Goal: Task Accomplishment & Management: Use online tool/utility

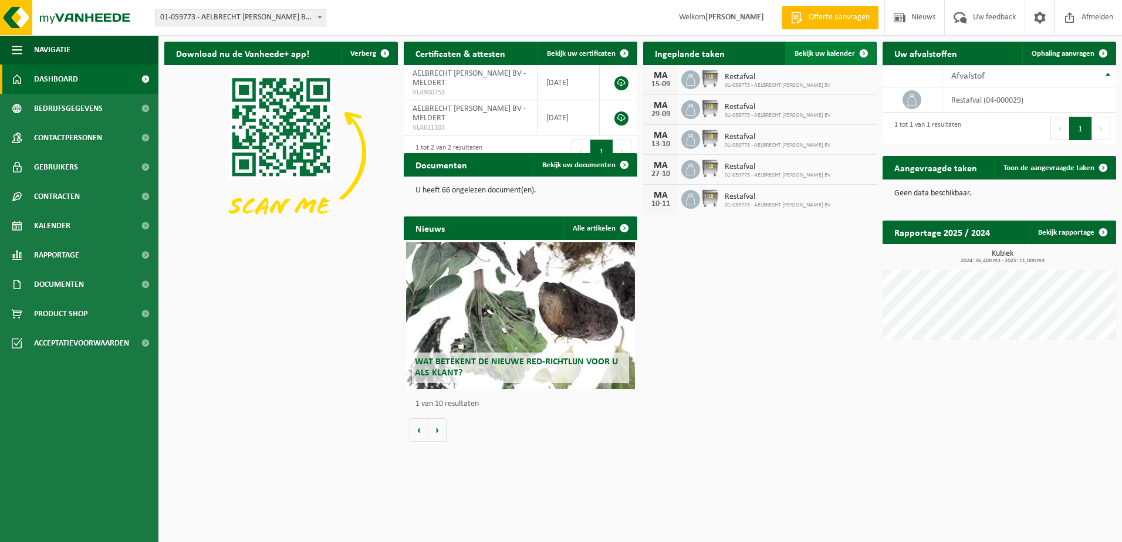
click at [839, 50] on span "Bekijk uw kalender" at bounding box center [825, 54] width 60 height 8
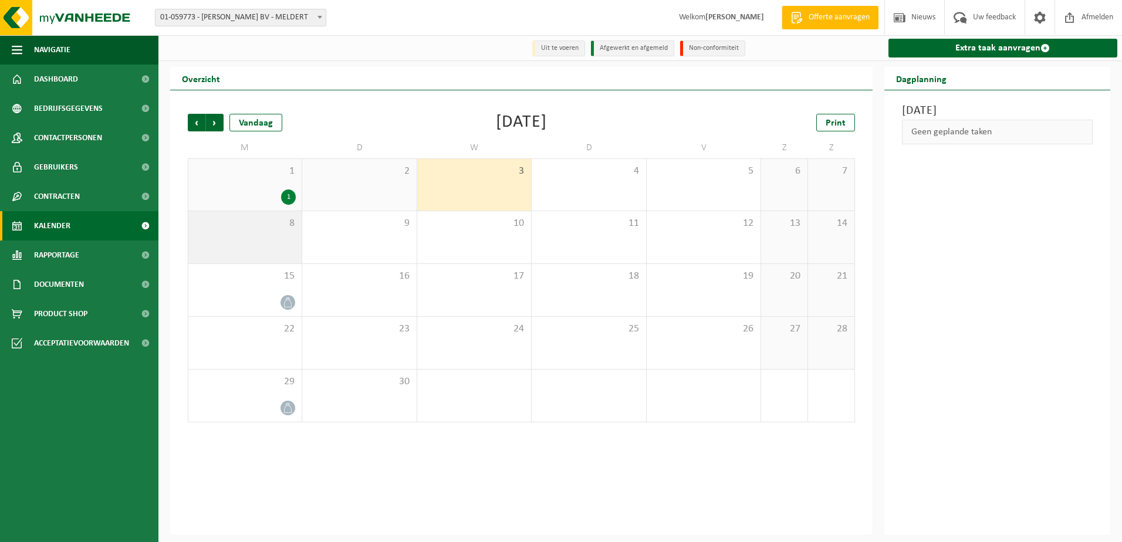
click at [272, 231] on div "8" at bounding box center [244, 237] width 113 height 52
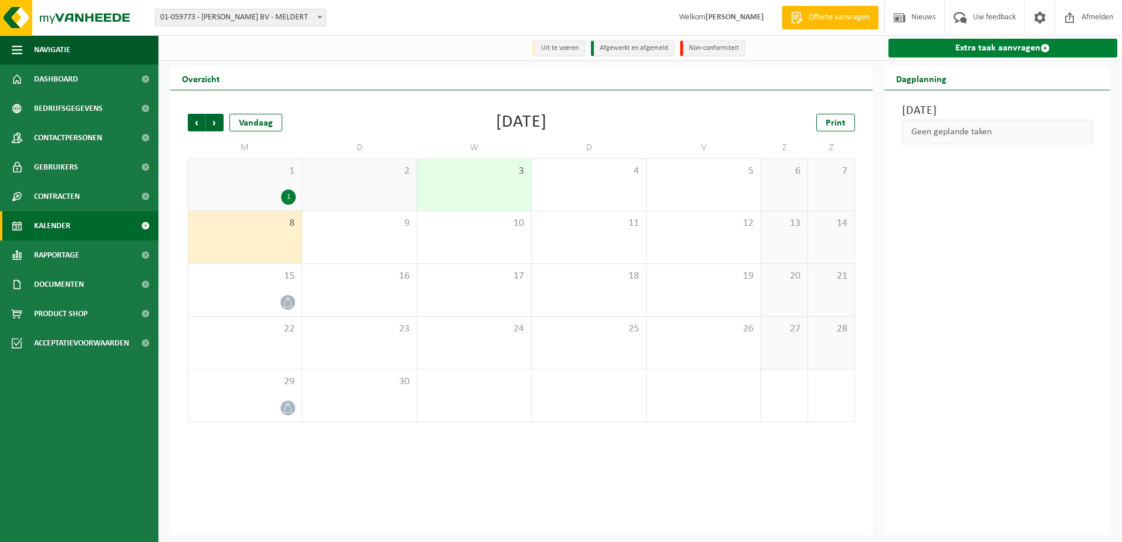
click at [977, 46] on link "Extra taak aanvragen" at bounding box center [1003, 48] width 229 height 19
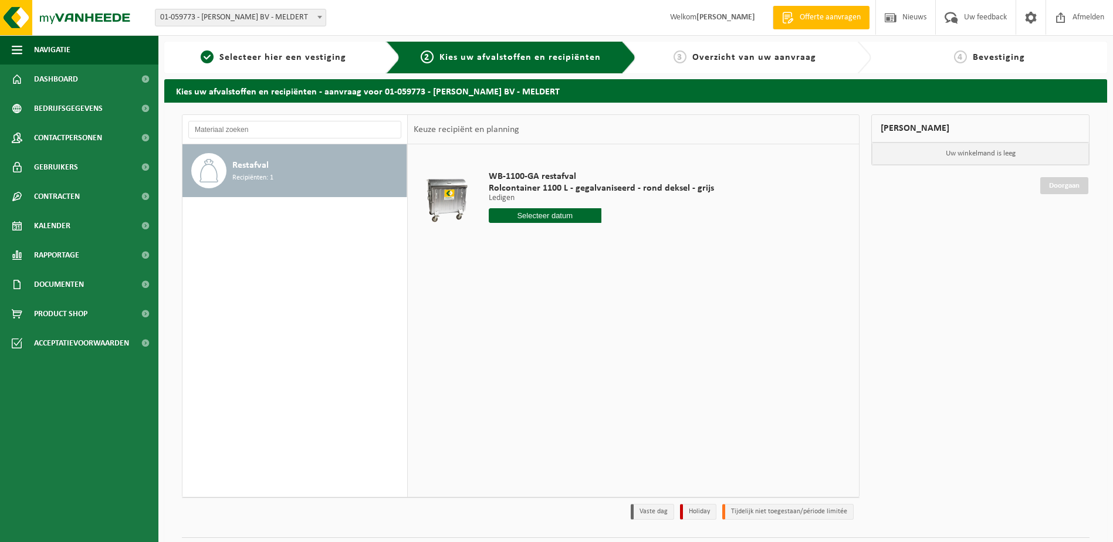
click at [566, 211] on input "text" at bounding box center [545, 215] width 113 height 15
click at [499, 295] on div "8" at bounding box center [500, 301] width 21 height 19
type input "Van 2025-09-08"
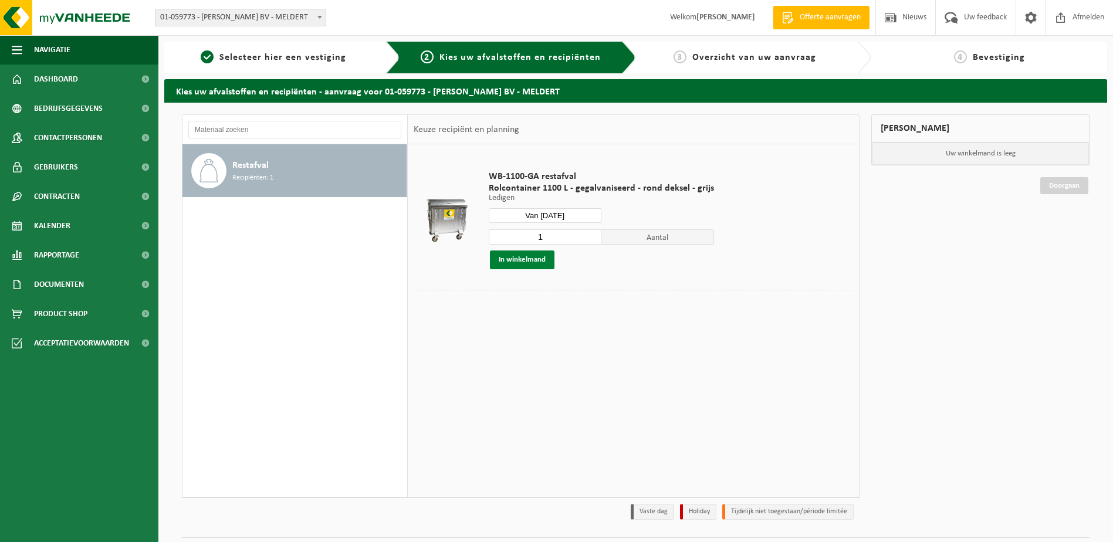
click at [534, 256] on button "In winkelmand" at bounding box center [522, 260] width 65 height 19
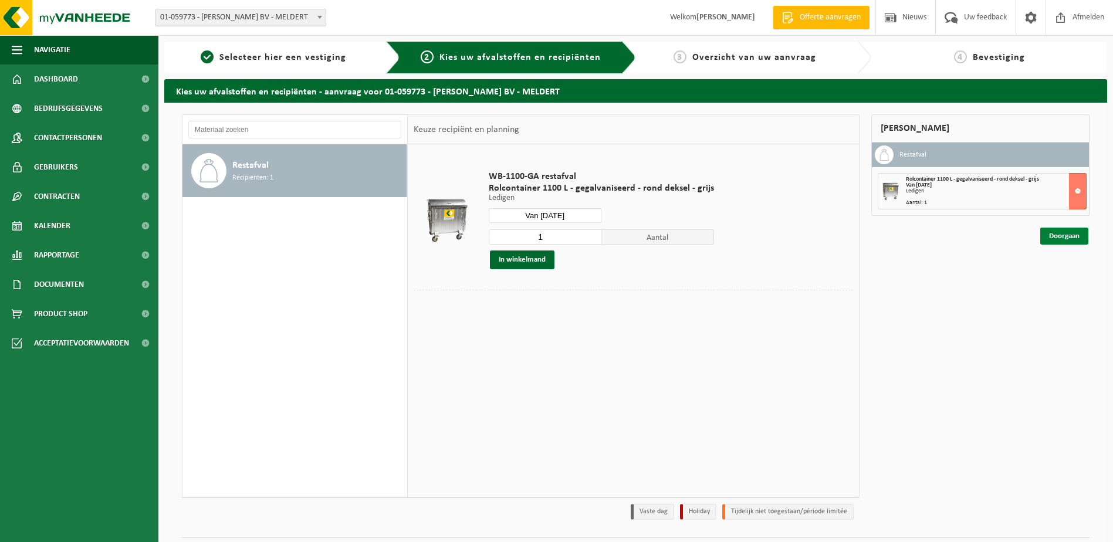
click at [1069, 232] on link "Doorgaan" at bounding box center [1065, 236] width 48 height 17
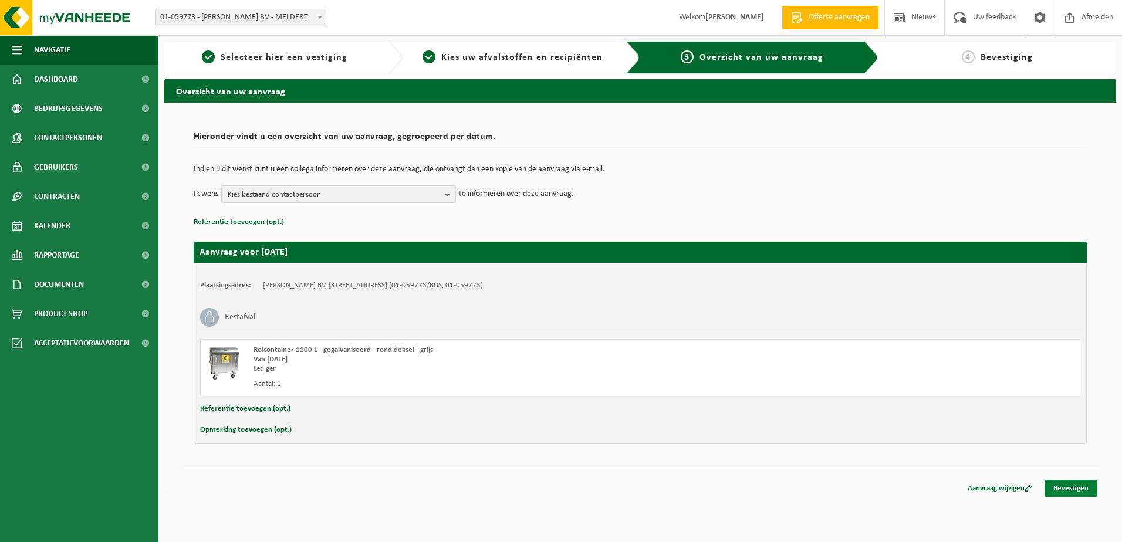
click at [1073, 482] on link "Bevestigen" at bounding box center [1071, 488] width 53 height 17
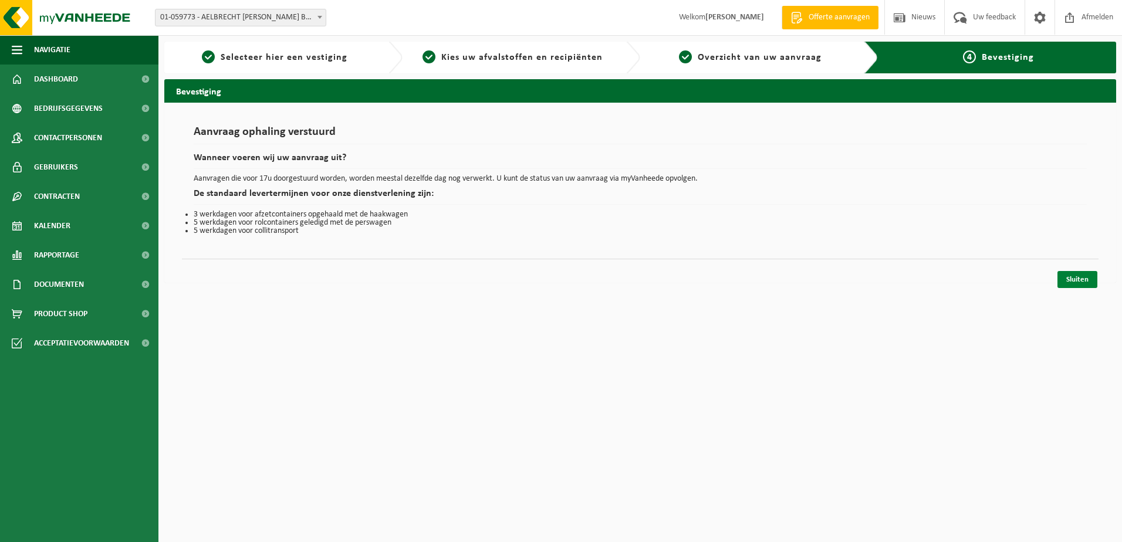
click at [1085, 276] on link "Sluiten" at bounding box center [1078, 279] width 40 height 17
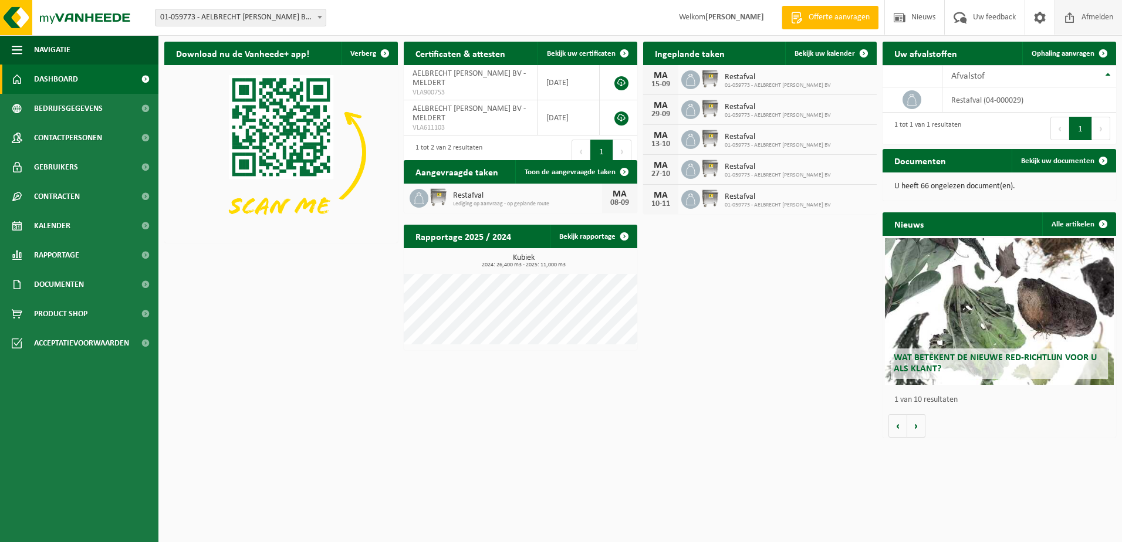
click at [1101, 15] on span "Afmelden" at bounding box center [1098, 17] width 38 height 35
